Goal: Transaction & Acquisition: Purchase product/service

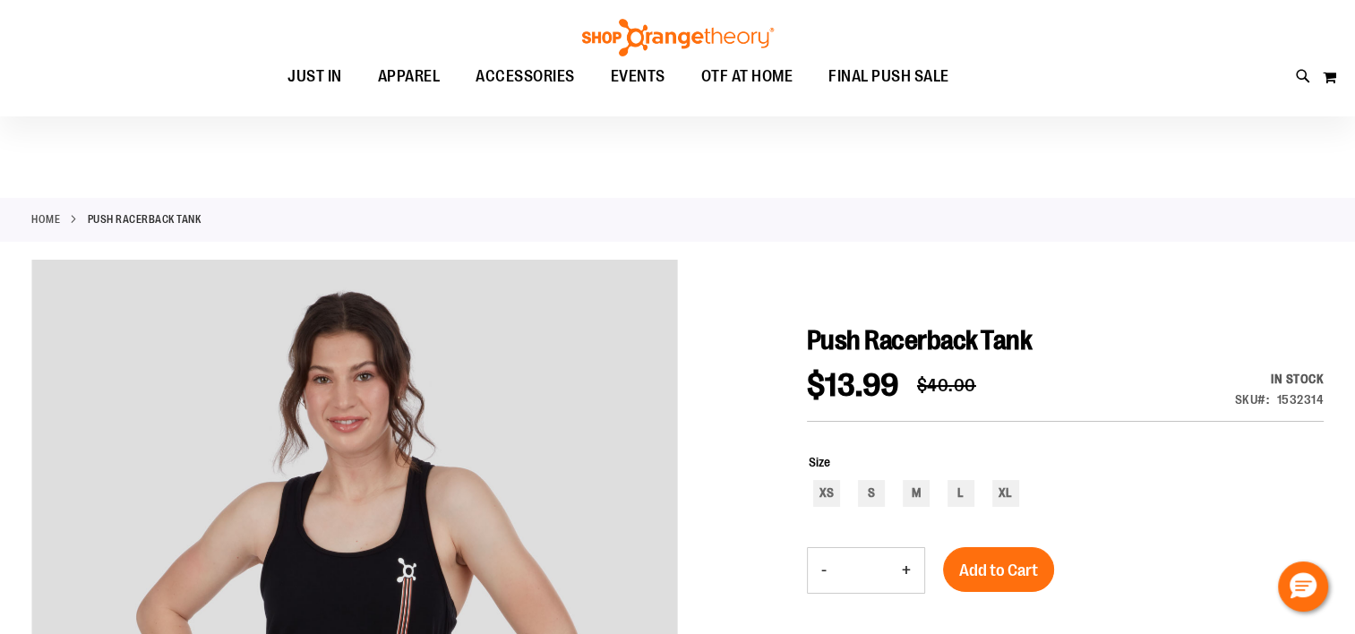
scroll to position [268, 0]
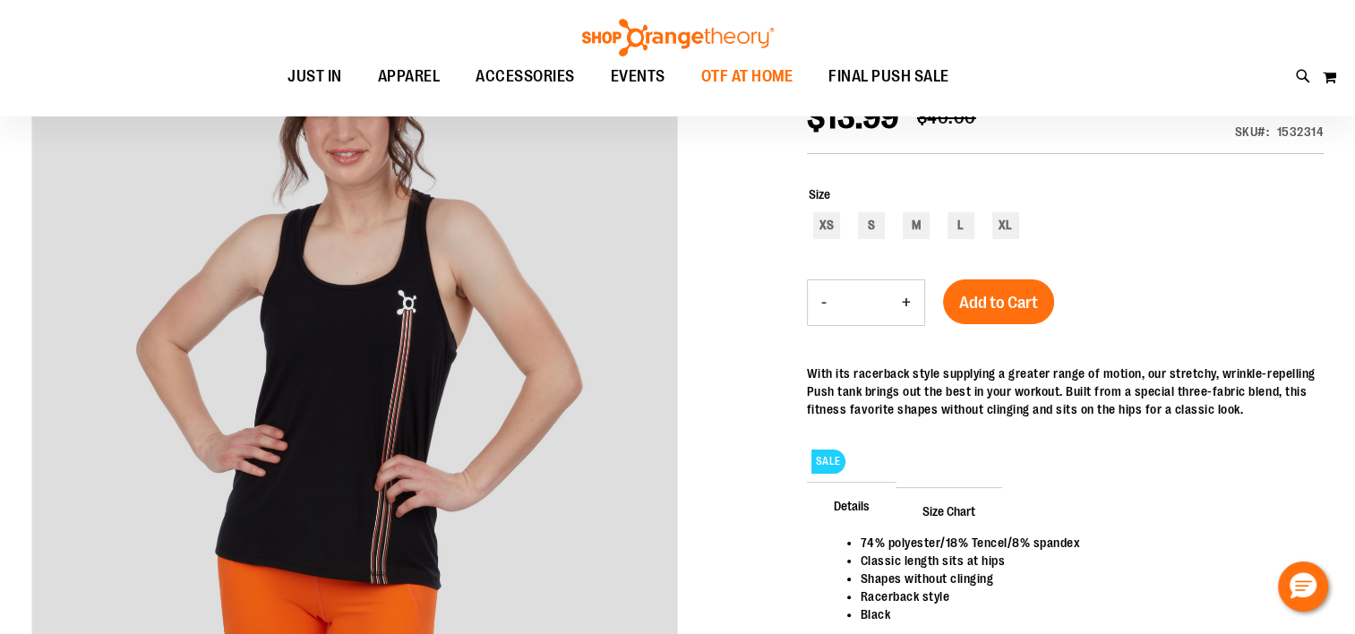
click at [729, 70] on span "OTF AT HOME" at bounding box center [747, 76] width 92 height 40
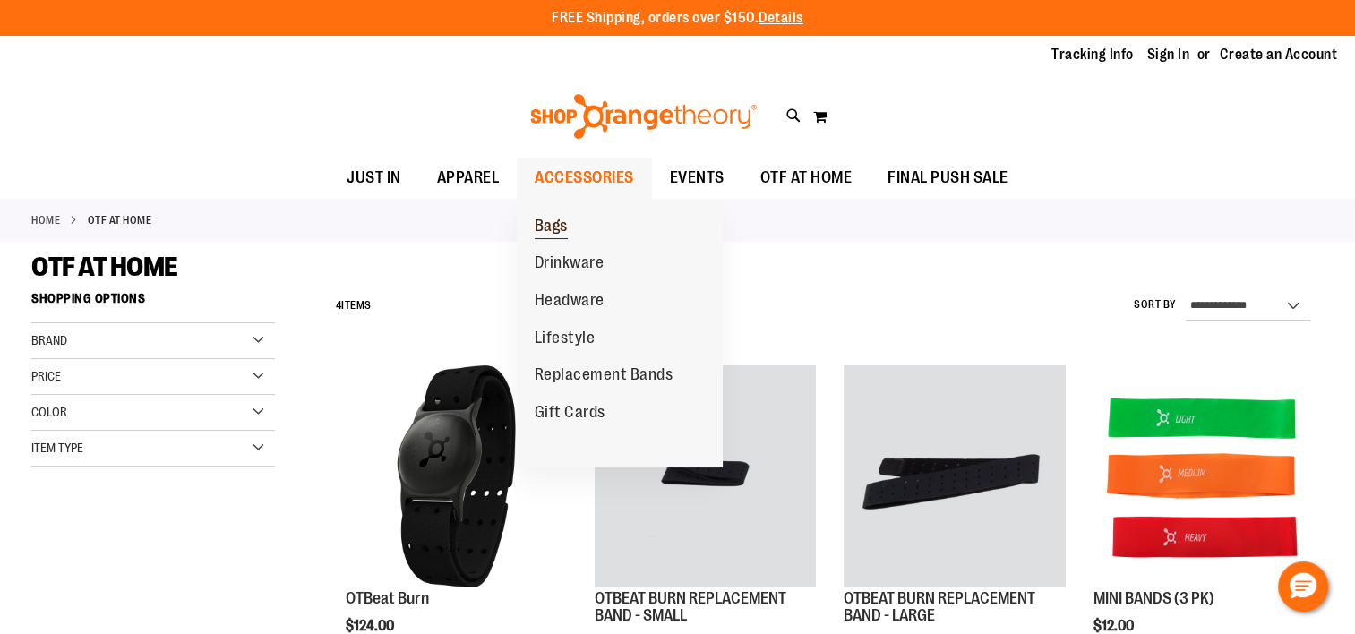
click at [552, 226] on span "Bags" at bounding box center [551, 228] width 33 height 22
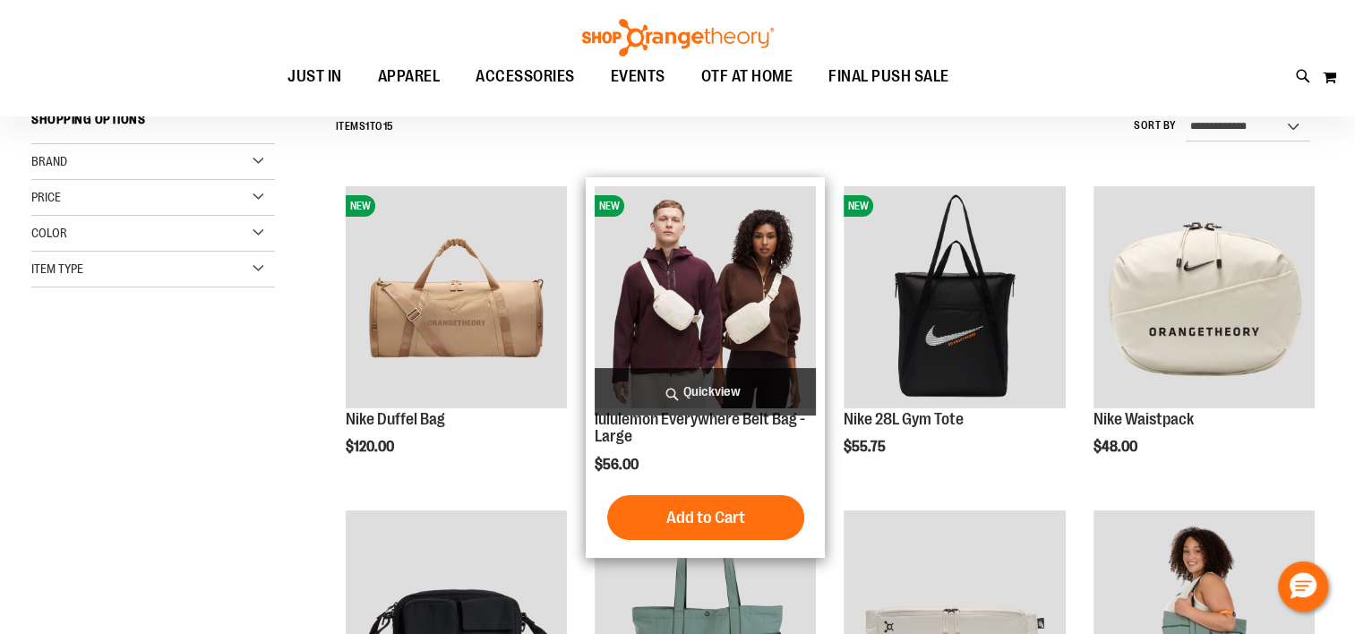
scroll to position [357, 0]
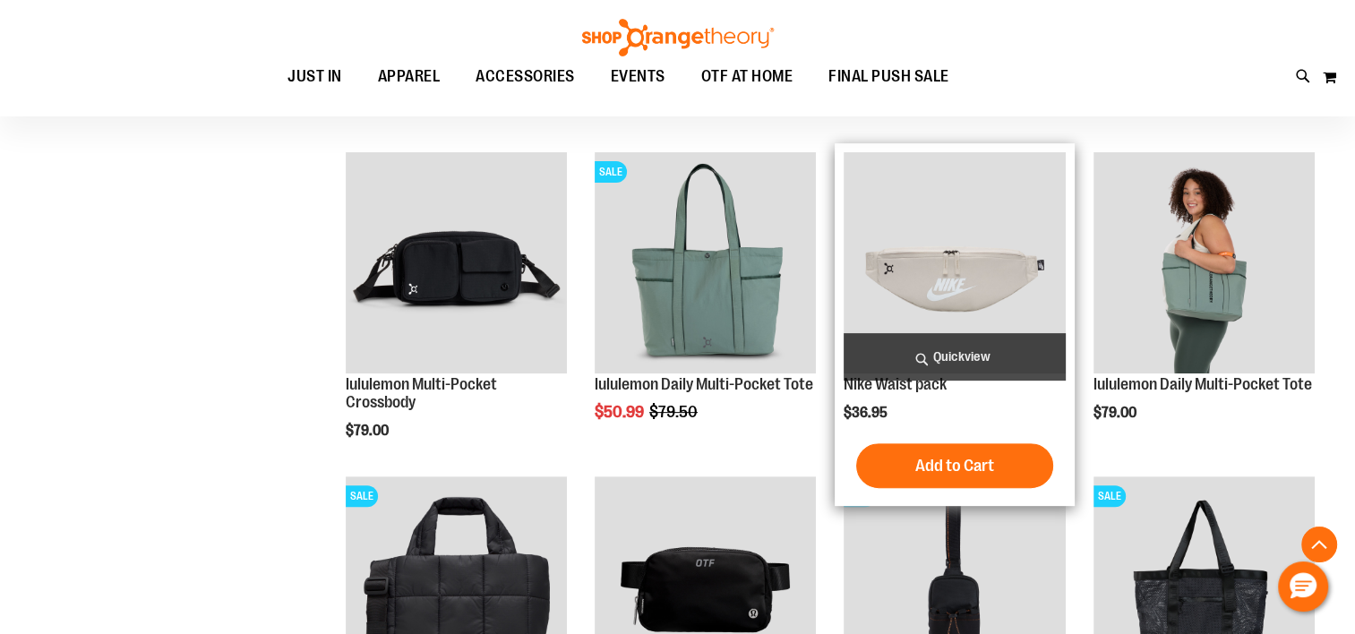
scroll to position [626, 0]
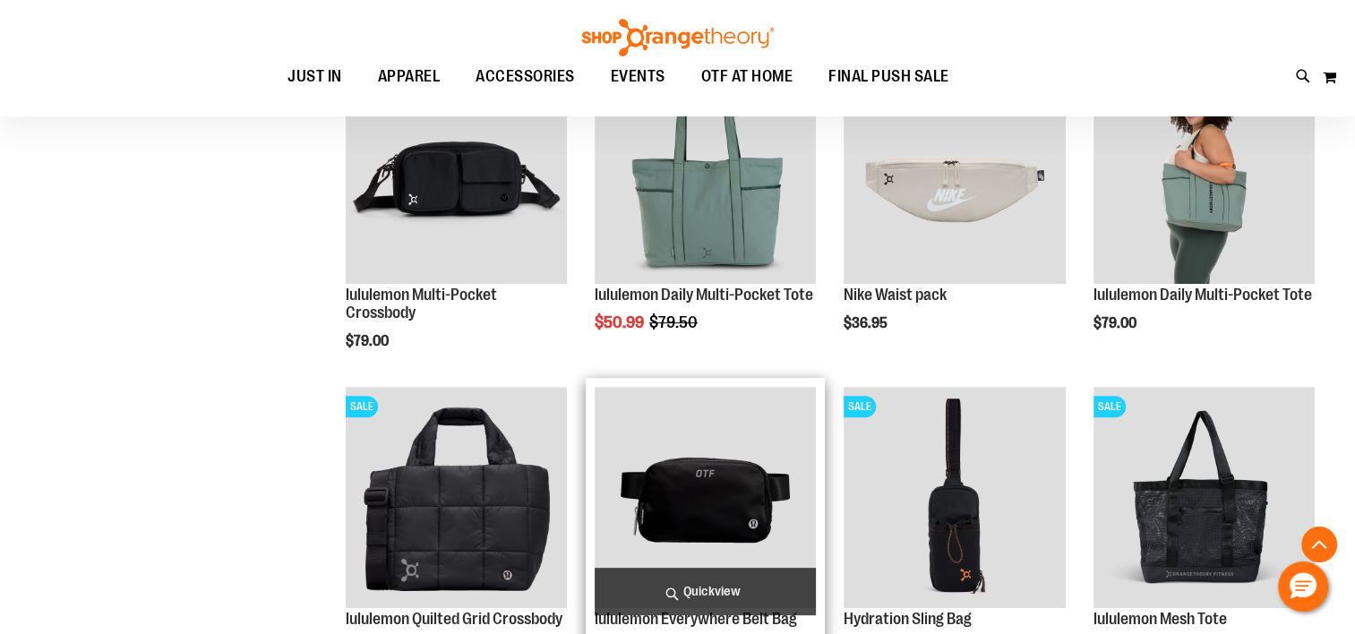
click at [719, 490] on img "product" at bounding box center [705, 497] width 221 height 221
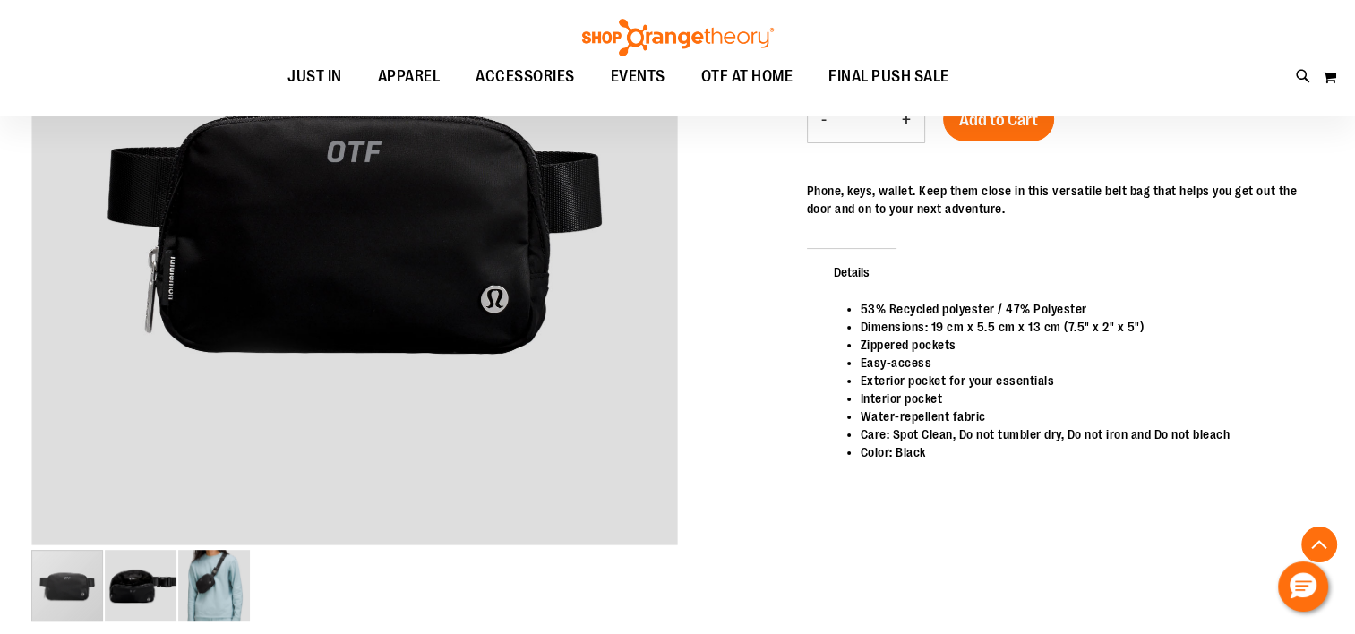
scroll to position [537, 0]
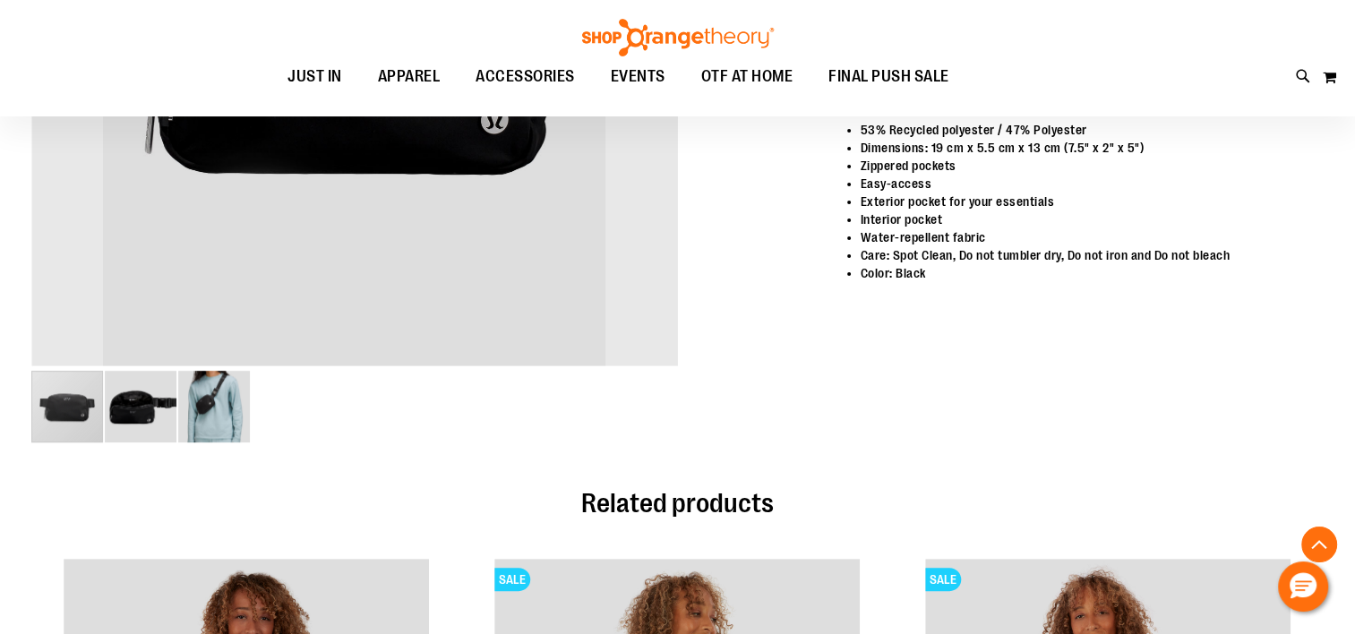
click at [195, 408] on img "image 3 of 3" at bounding box center [214, 407] width 72 height 72
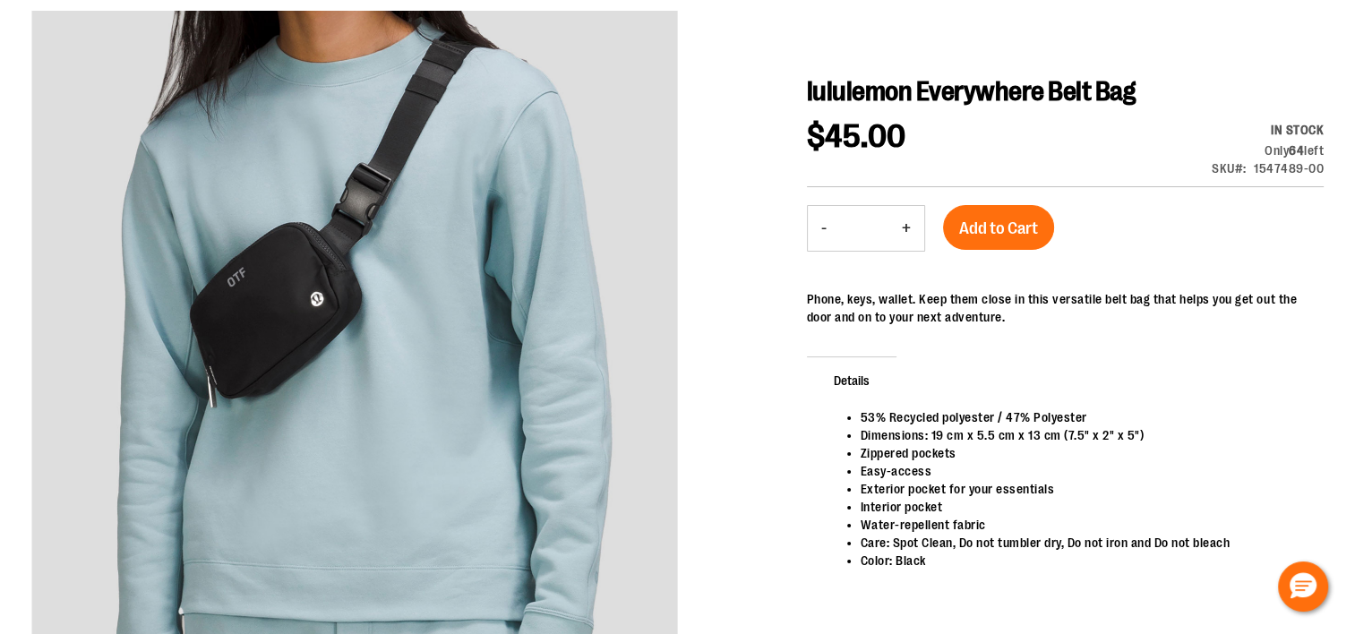
scroll to position [0, 0]
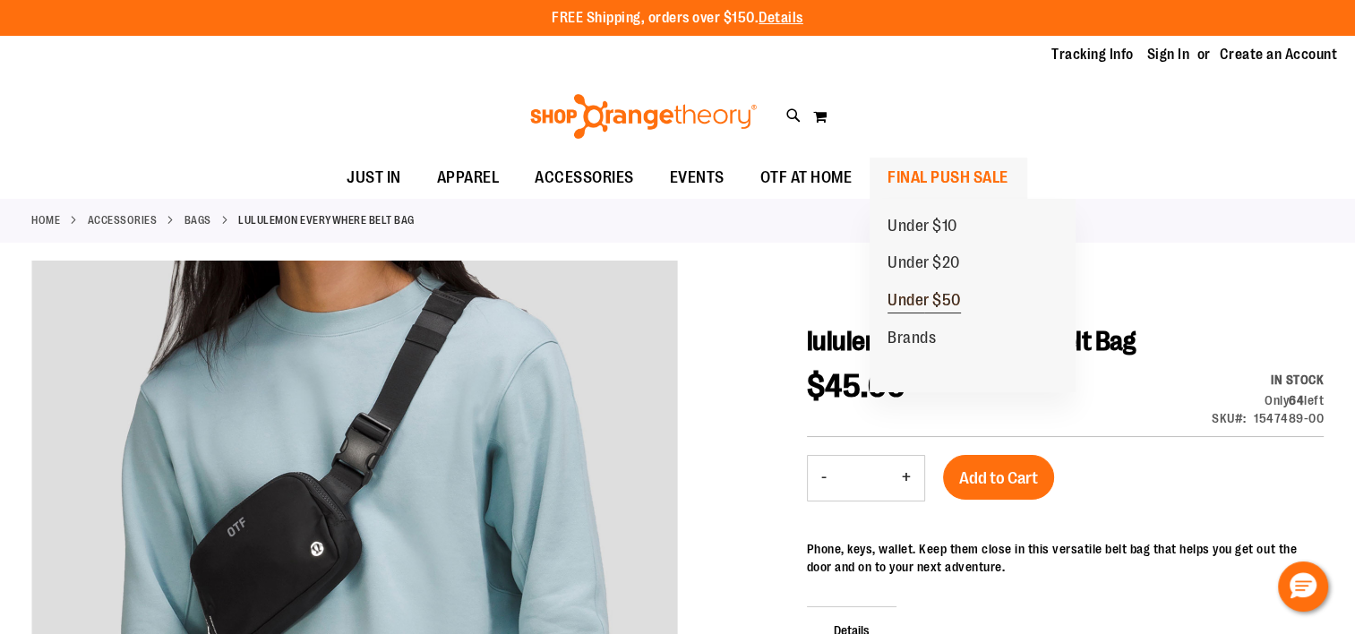
click at [942, 289] on link "Under $50" at bounding box center [924, 301] width 109 height 38
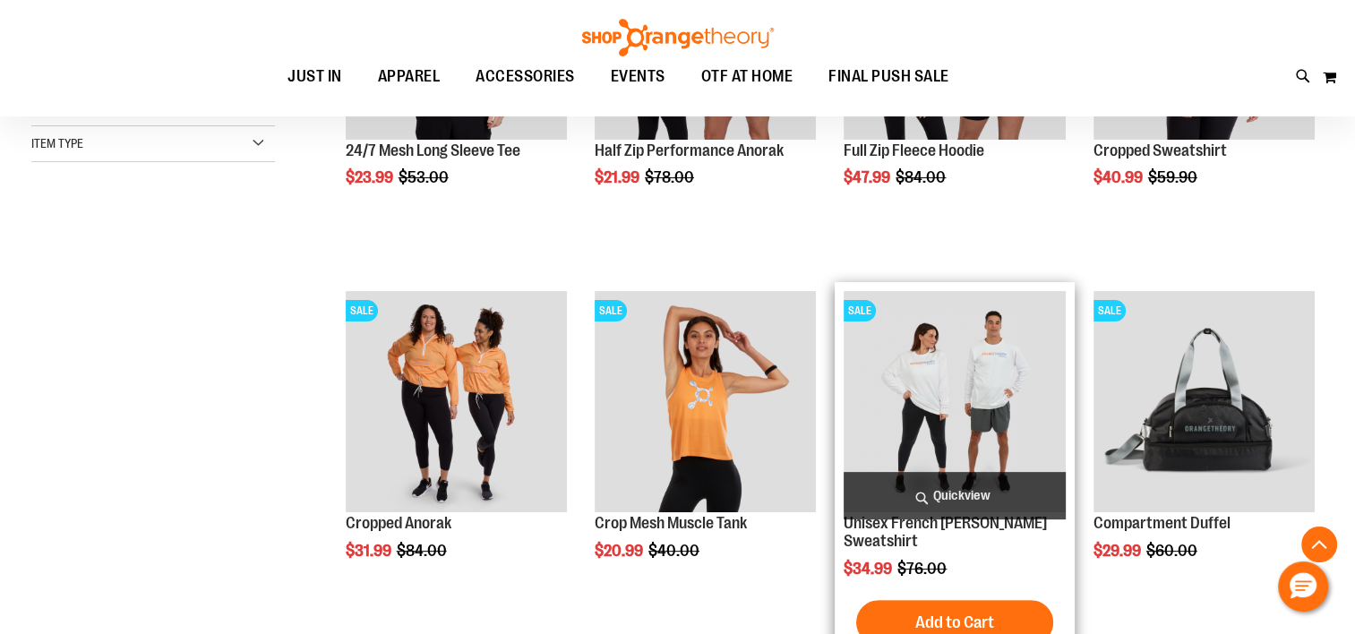
scroll to position [626, 0]
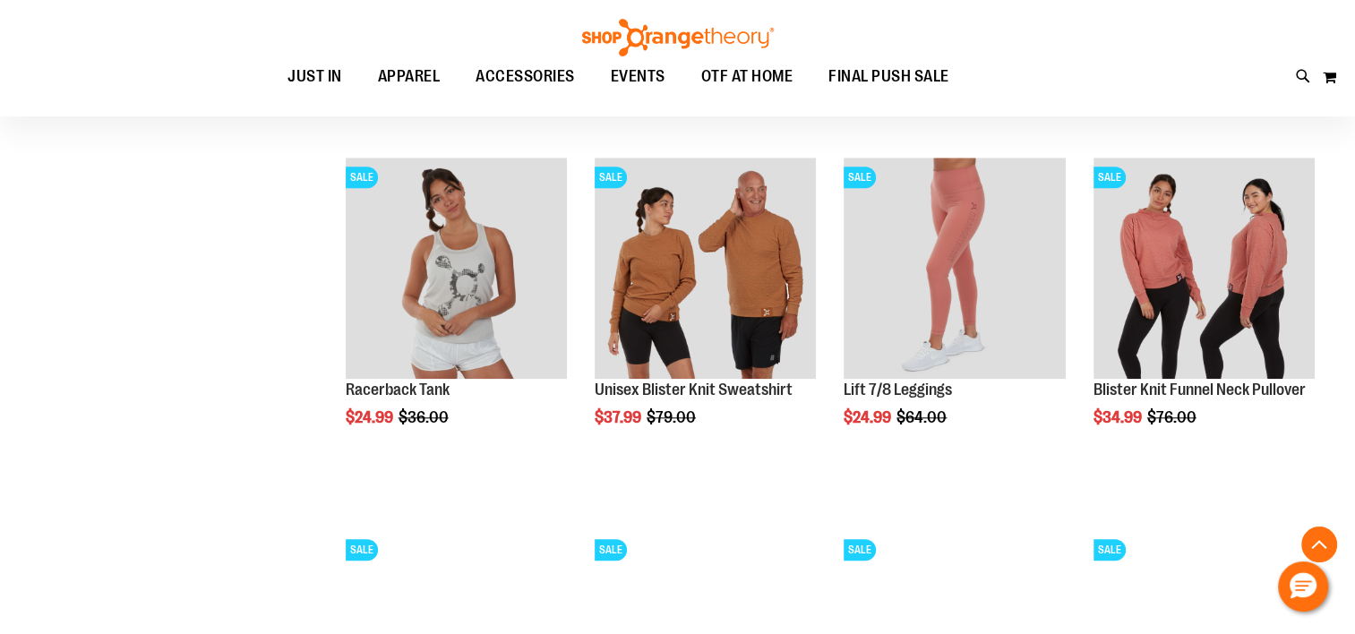
scroll to position [2059, 0]
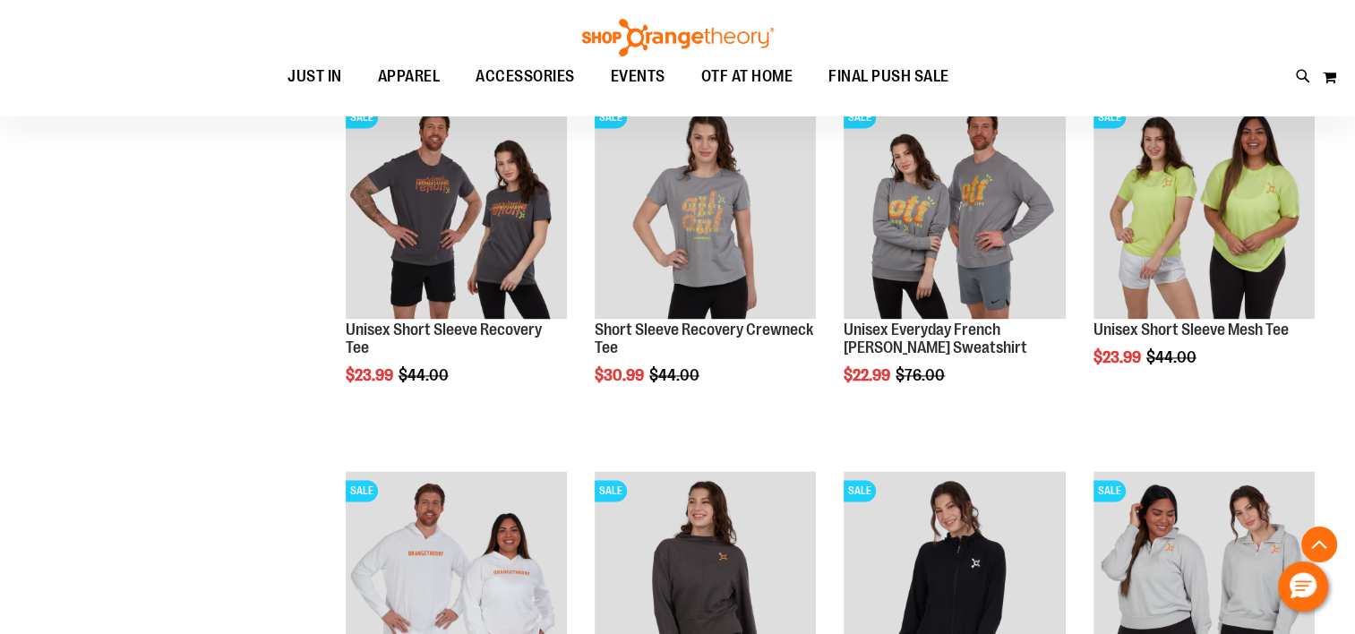
scroll to position [2776, 0]
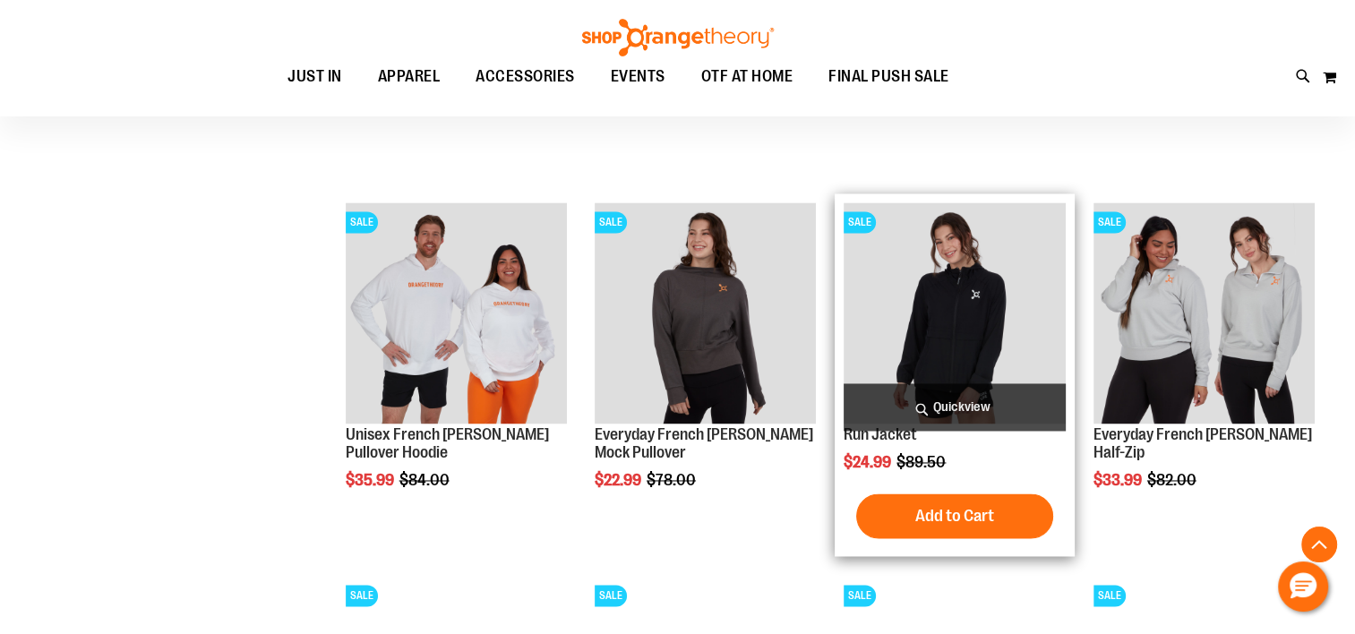
click at [915, 319] on img "product" at bounding box center [954, 312] width 221 height 221
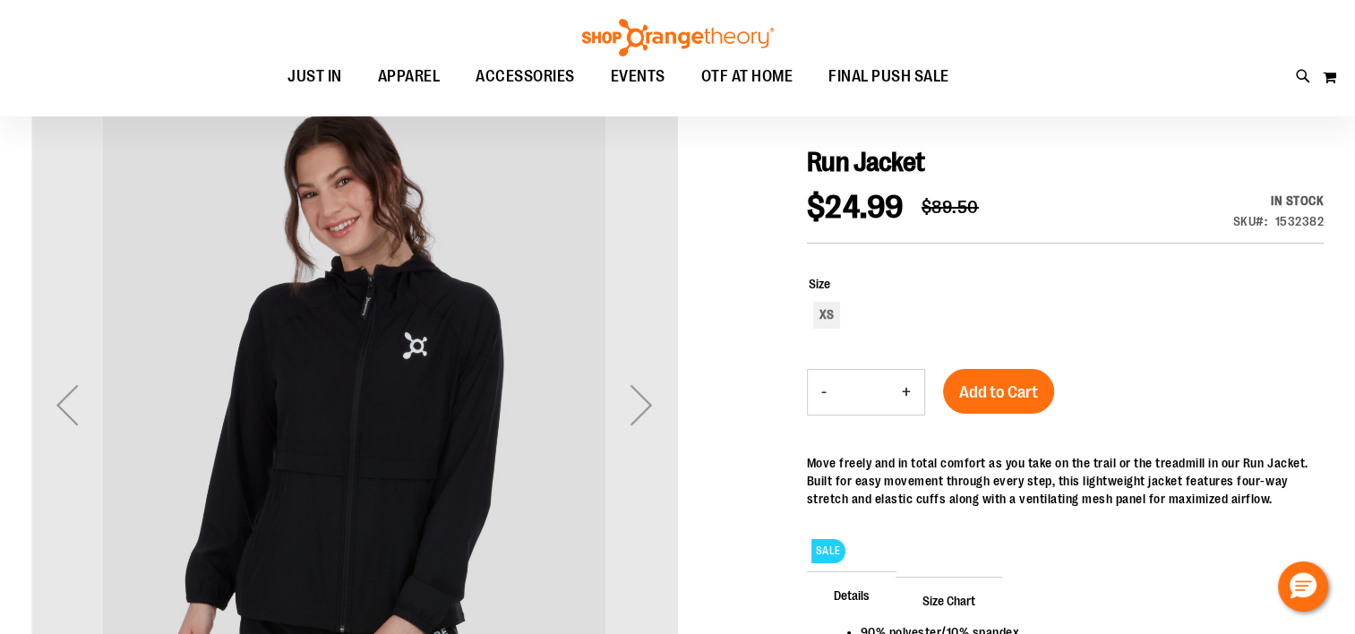
scroll to position [268, 0]
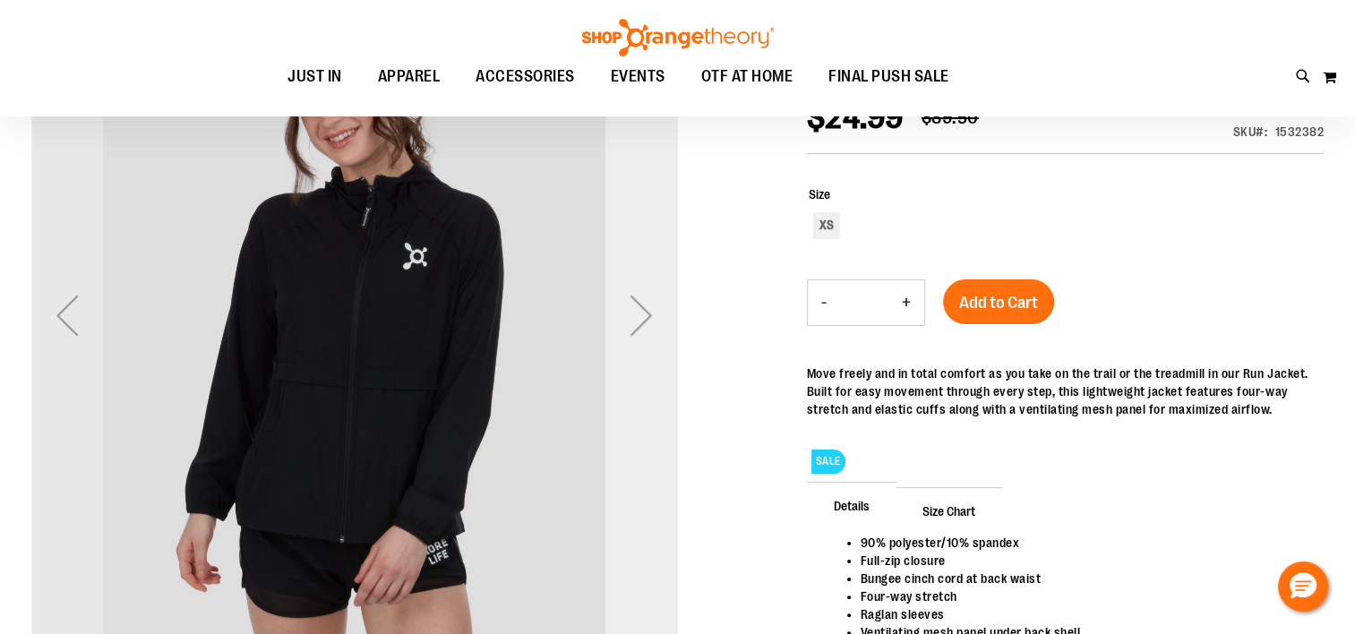
click at [648, 316] on div "Next" at bounding box center [642, 315] width 72 height 72
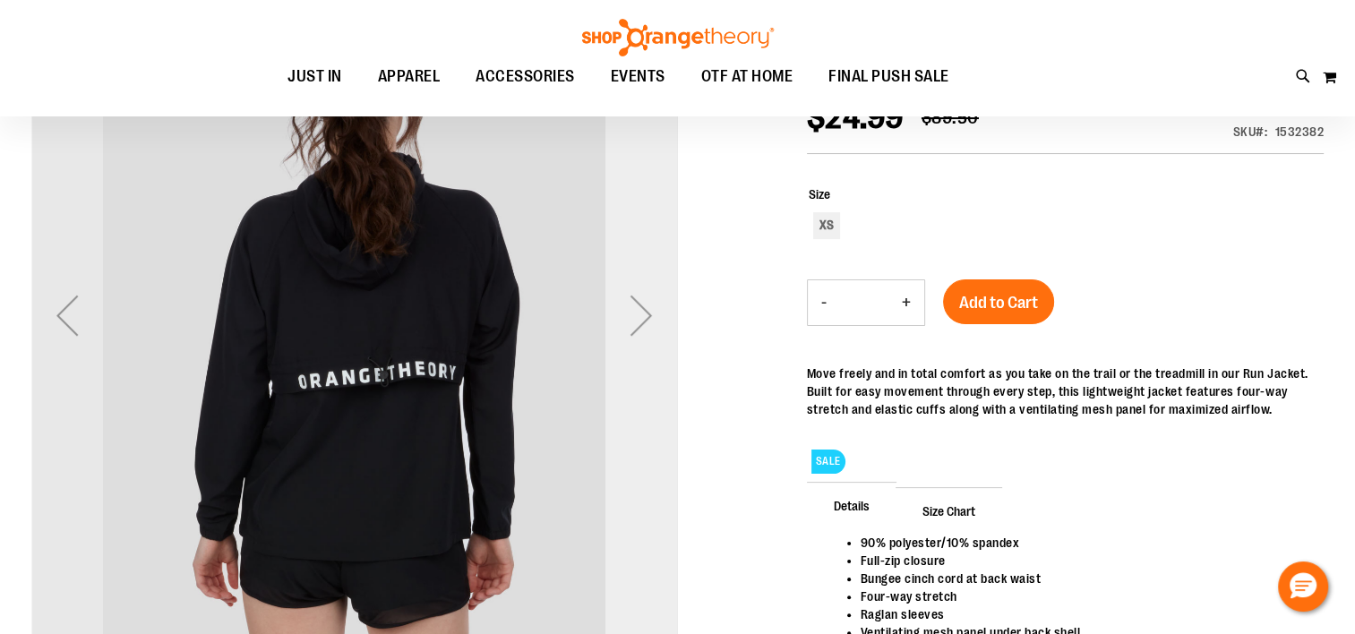
click at [648, 316] on div "Next" at bounding box center [642, 315] width 72 height 72
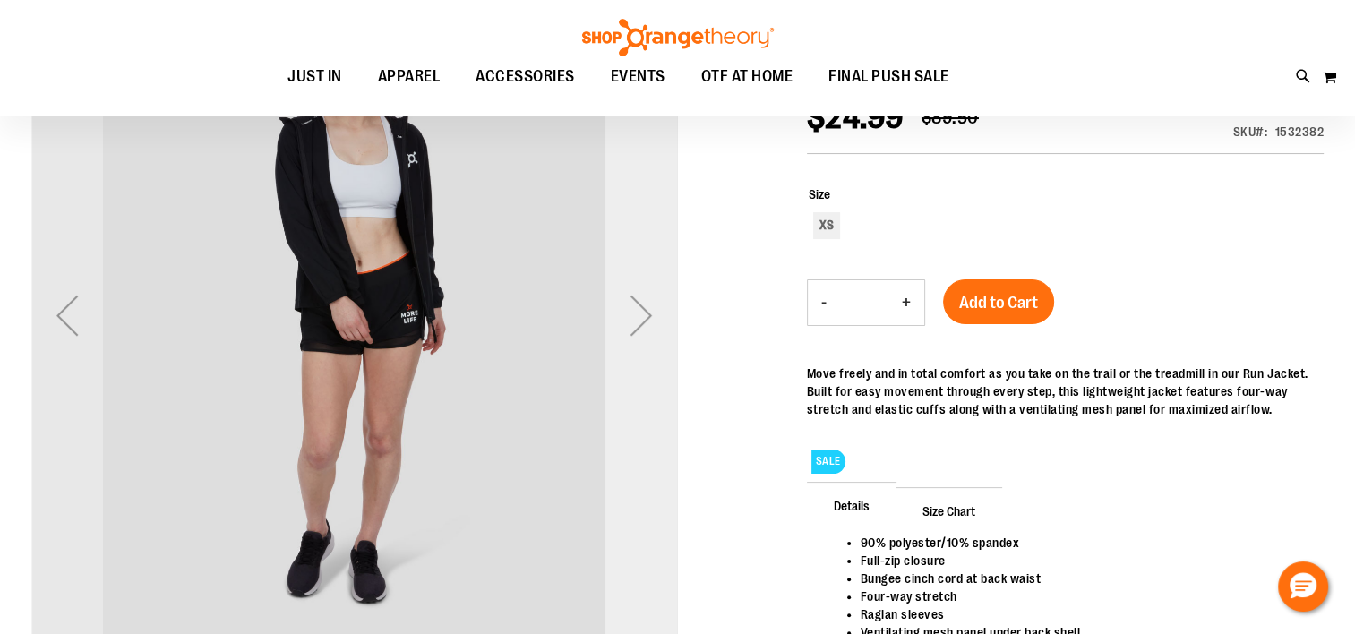
click at [648, 316] on div "Next" at bounding box center [642, 315] width 72 height 72
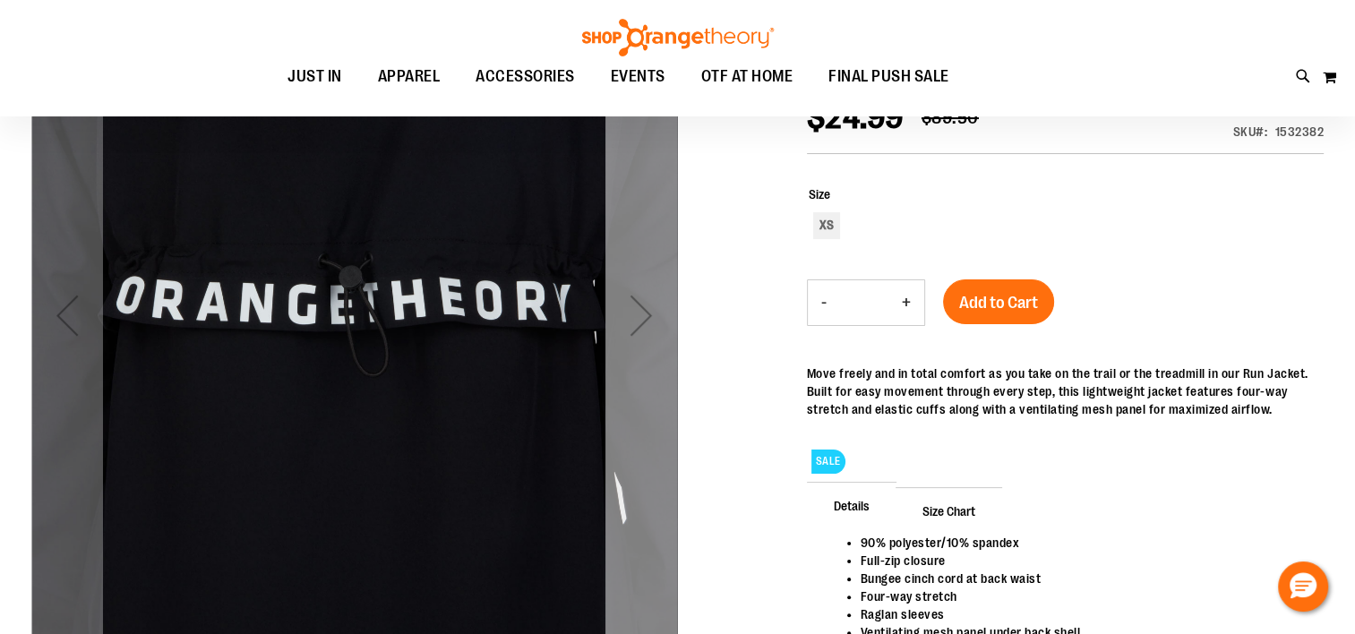
click at [648, 316] on div "Next" at bounding box center [642, 315] width 72 height 72
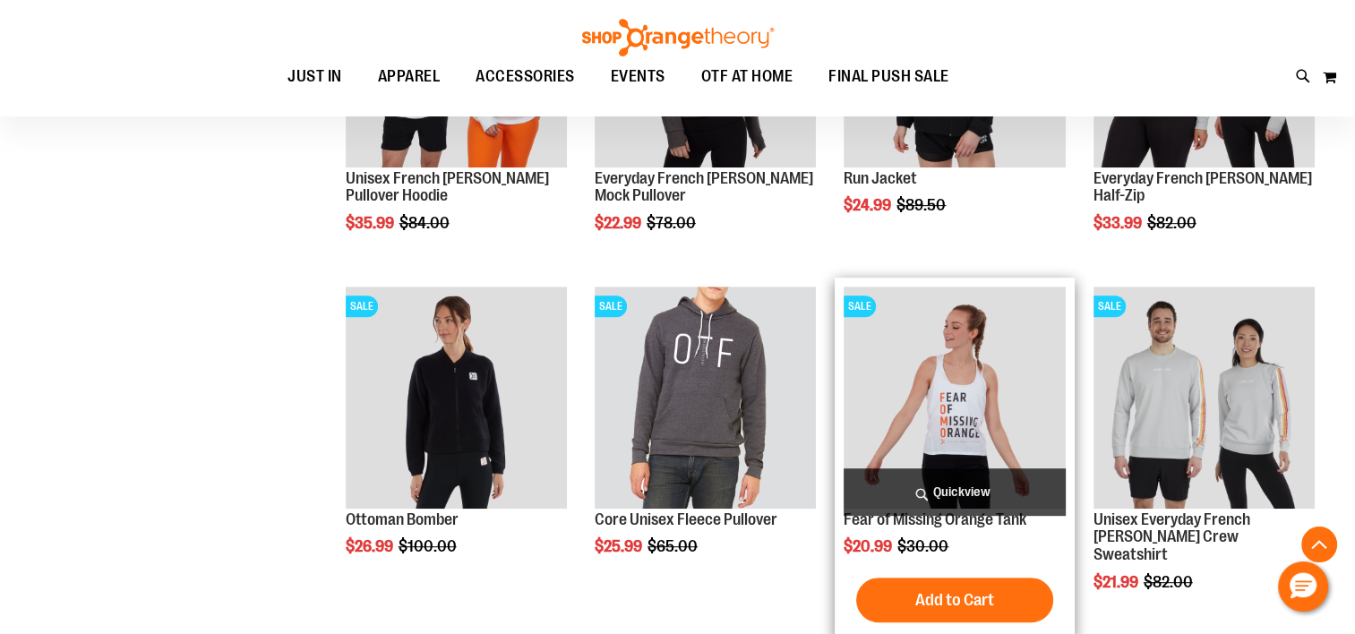
scroll to position [1164, 0]
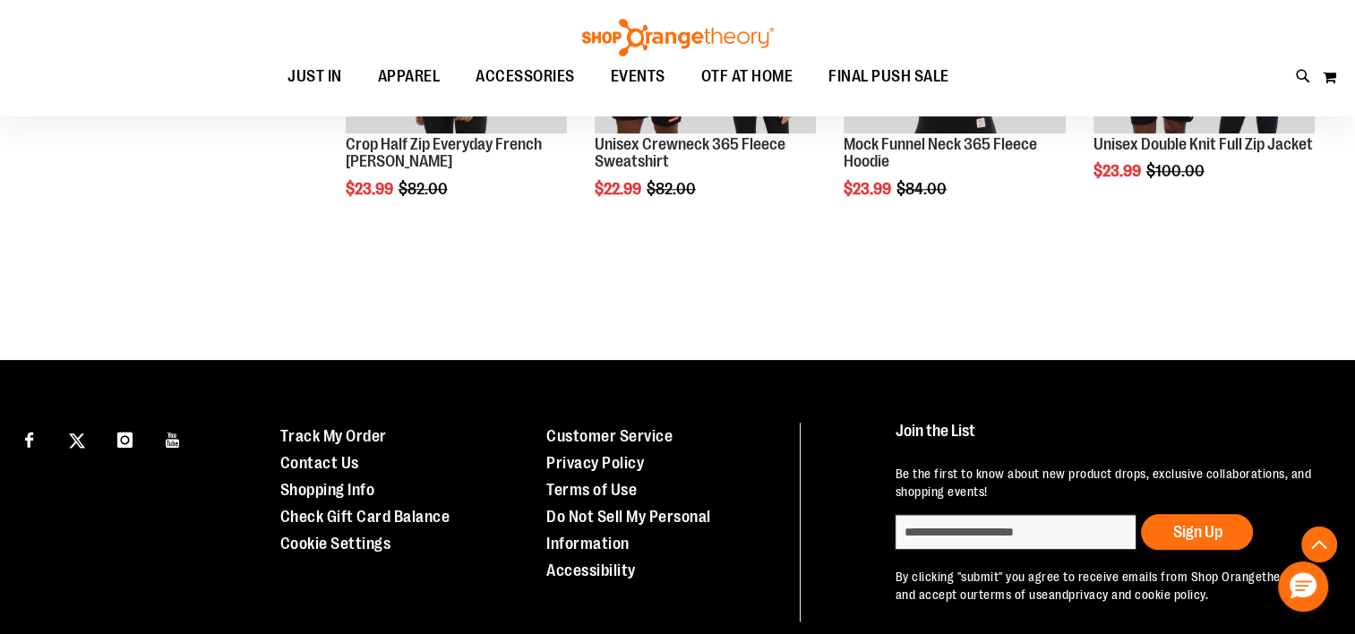
scroll to position [1343, 0]
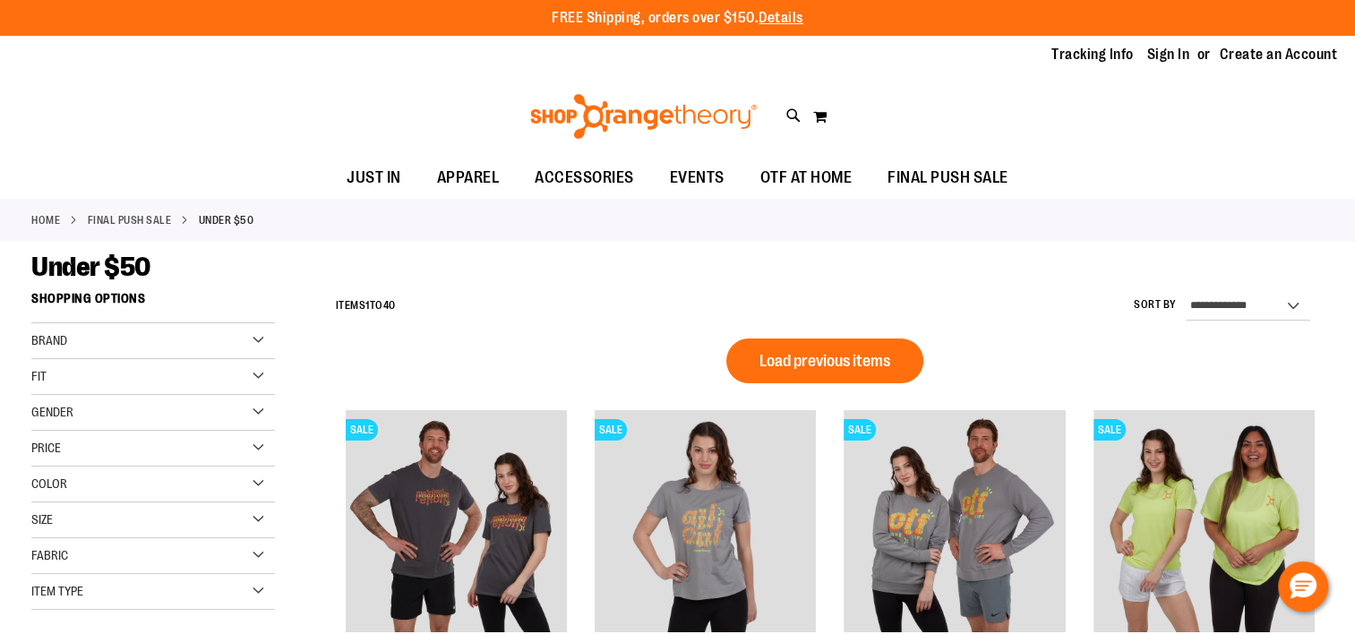
click at [260, 405] on div "Gender" at bounding box center [153, 413] width 244 height 36
click at [1245, 197] on ul "JUST IN JUST IN Balanced Basics New for Women New for Men New Accessories New B…" at bounding box center [677, 178] width 1355 height 41
